Goal: Task Accomplishment & Management: Manage account settings

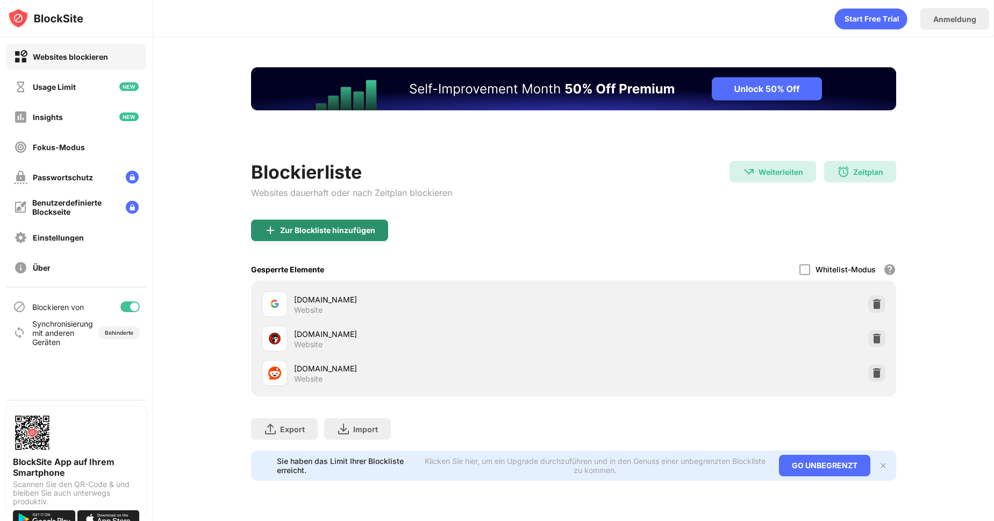
click at [353, 230] on div "Zur Blockliste hinzufügen" at bounding box center [327, 230] width 95 height 9
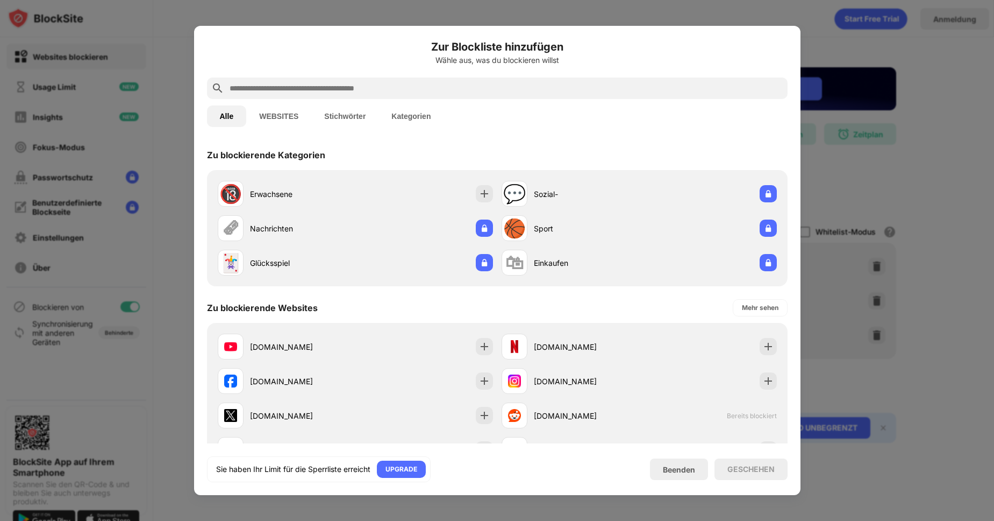
click at [445, 83] on input "text" at bounding box center [506, 88] width 555 height 13
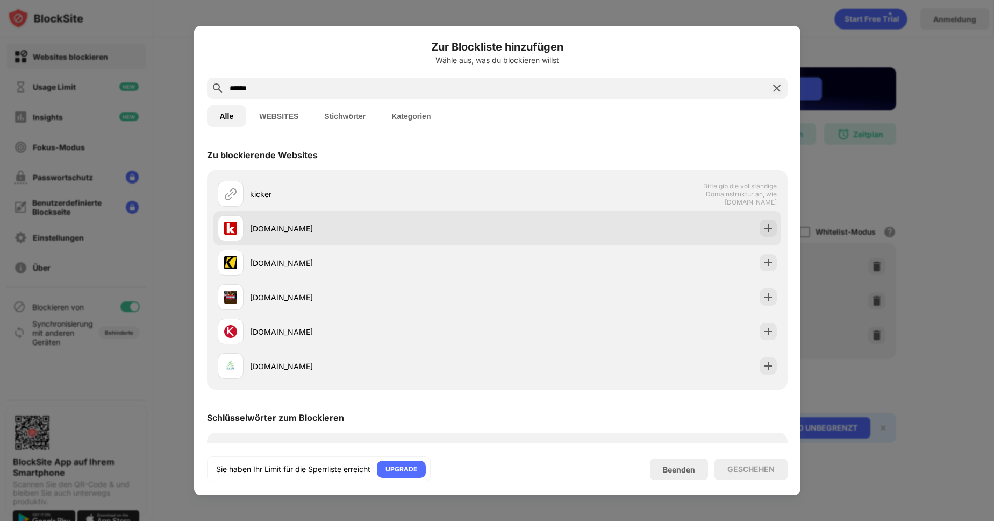
type input "******"
click at [306, 220] on div "[DOMAIN_NAME]" at bounding box center [358, 228] width 280 height 26
click at [768, 228] on div "[DOMAIN_NAME]" at bounding box center [498, 228] width 568 height 34
click at [766, 228] on div at bounding box center [768, 227] width 17 height 17
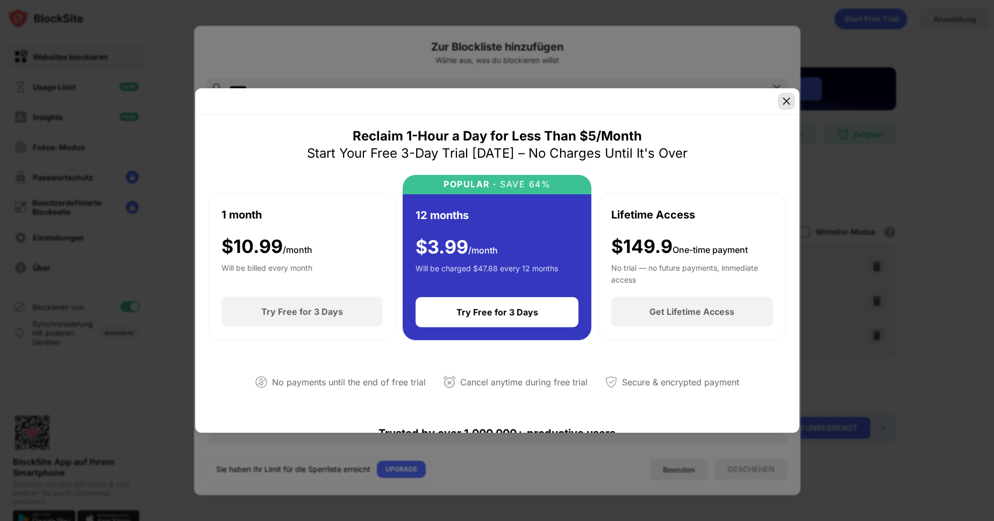
click at [782, 105] on img at bounding box center [786, 101] width 11 height 11
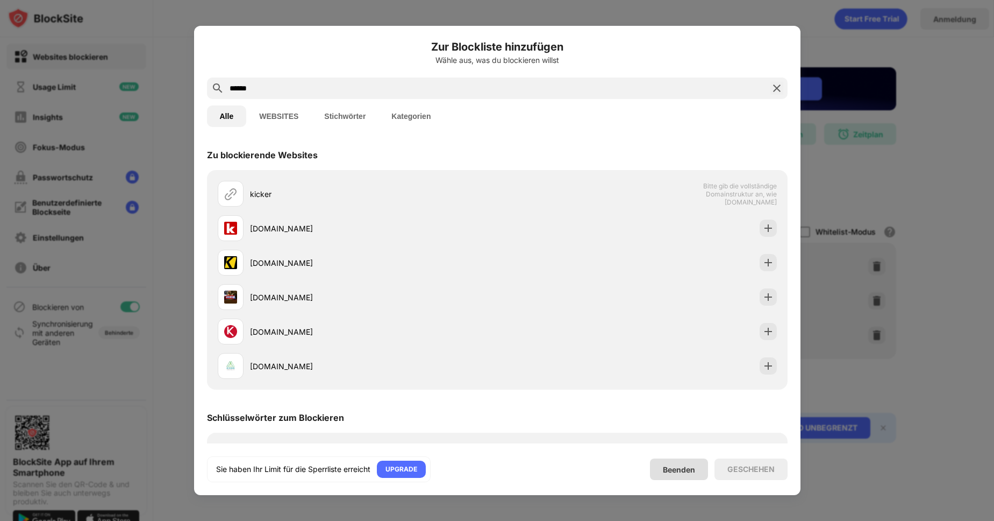
click at [691, 477] on div "Beenden" at bounding box center [679, 469] width 58 height 22
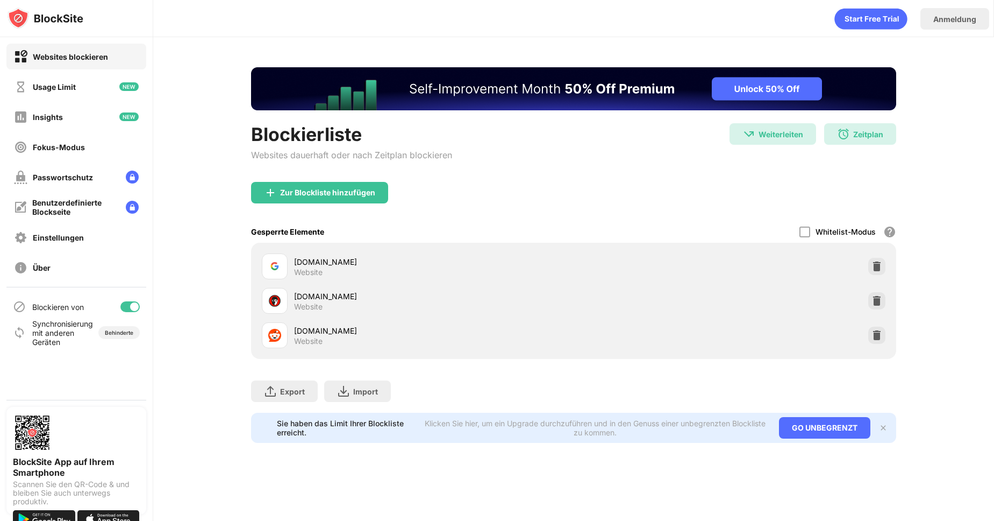
click at [138, 308] on div at bounding box center [134, 306] width 9 height 9
